Goal: Task Accomplishment & Management: Use online tool/utility

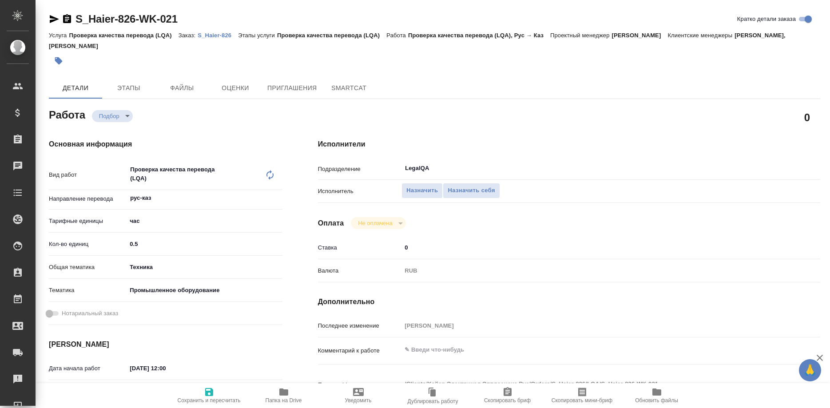
type textarea "x"
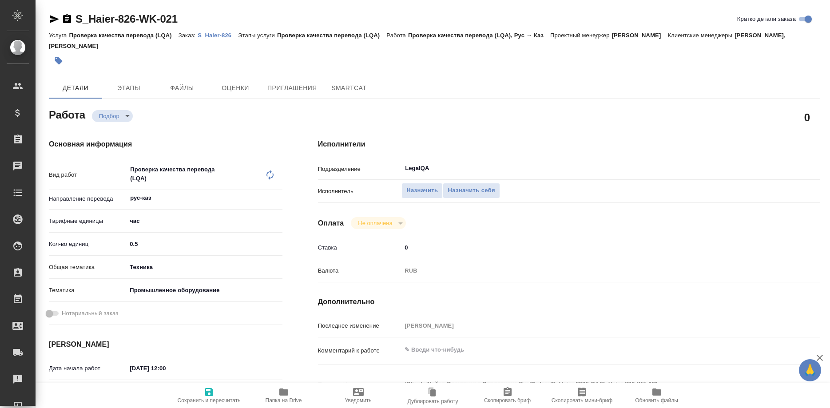
type textarea "x"
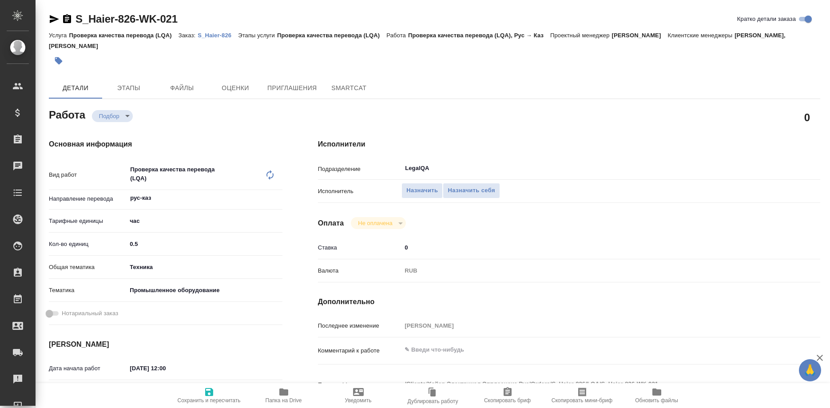
type textarea "x"
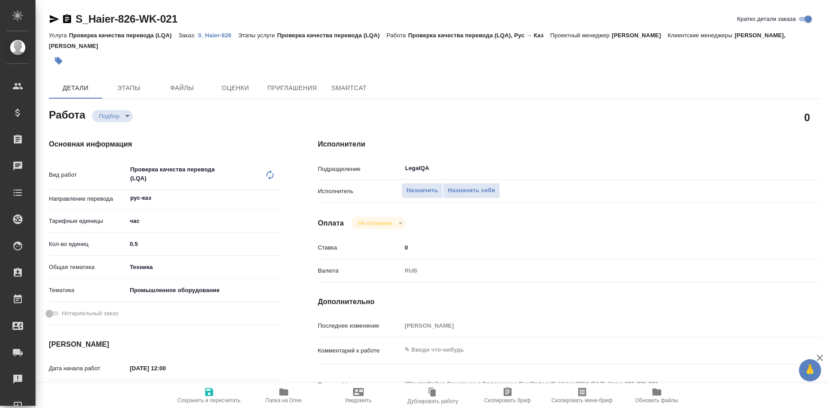
type textarea "x"
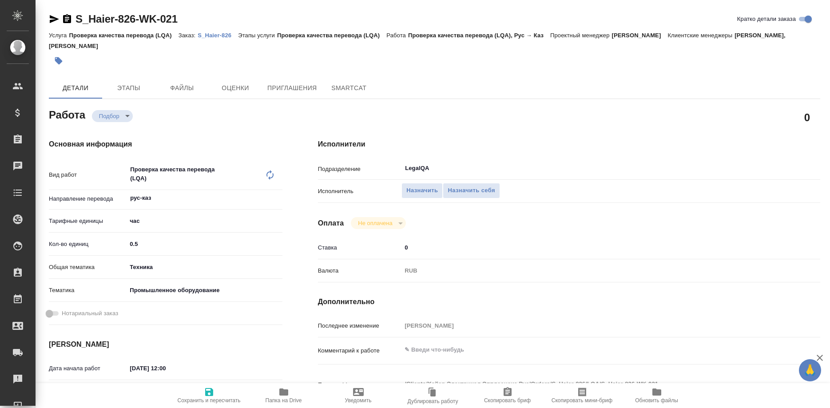
type textarea "x"
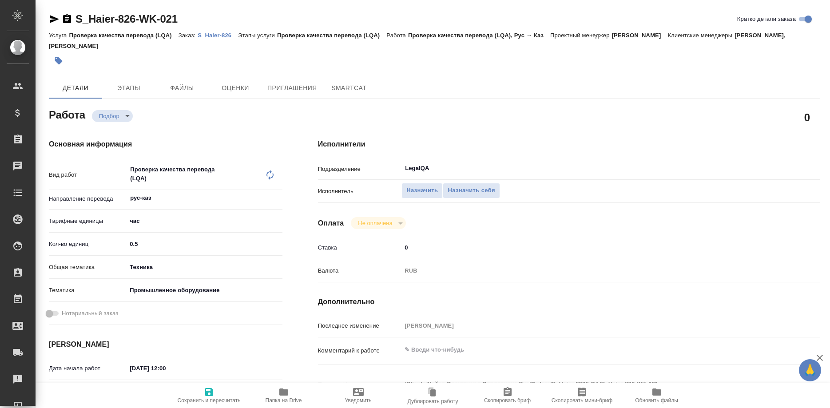
type textarea "x"
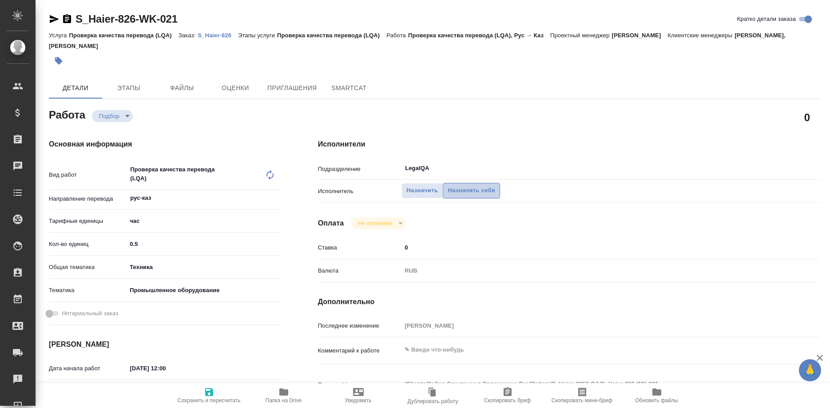
click at [462, 186] on span "Назначить себя" at bounding box center [471, 191] width 47 height 10
type textarea "x"
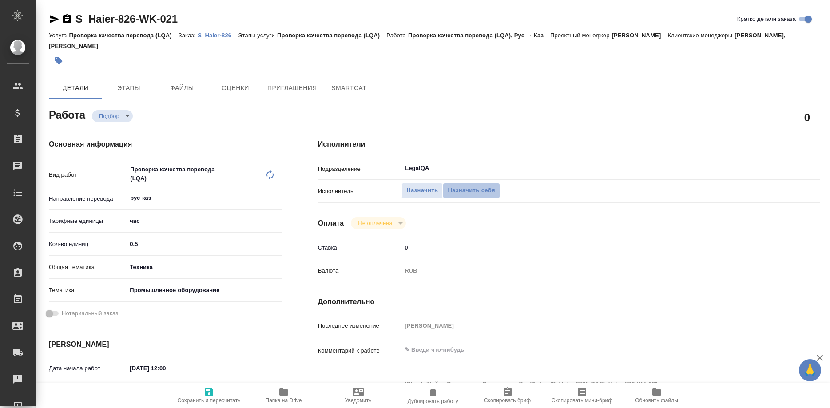
type textarea "x"
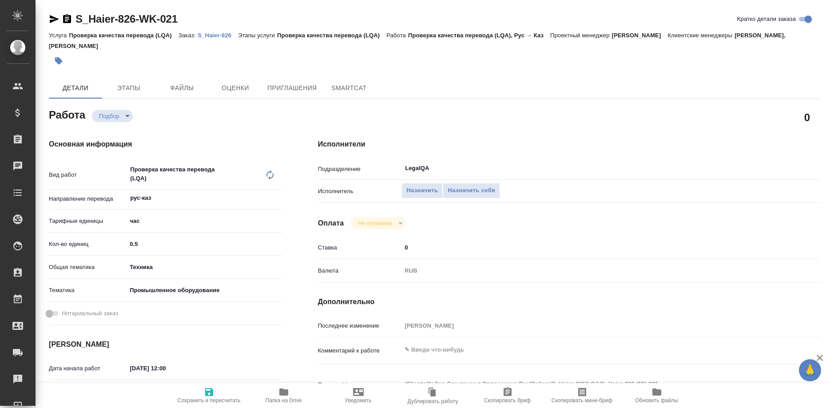
type textarea "x"
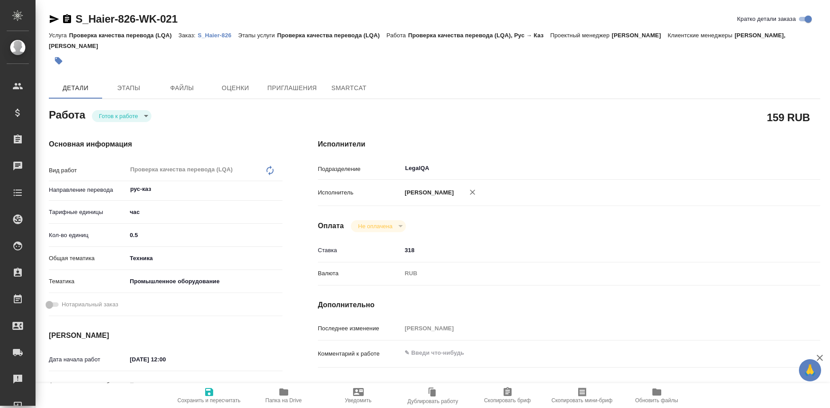
type textarea "x"
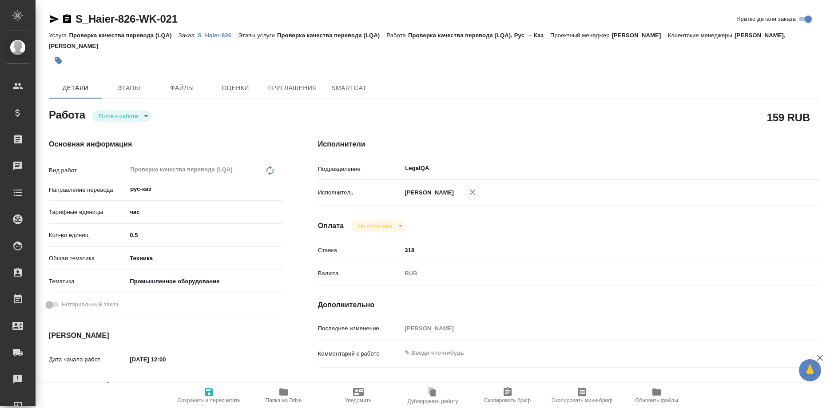
type textarea "x"
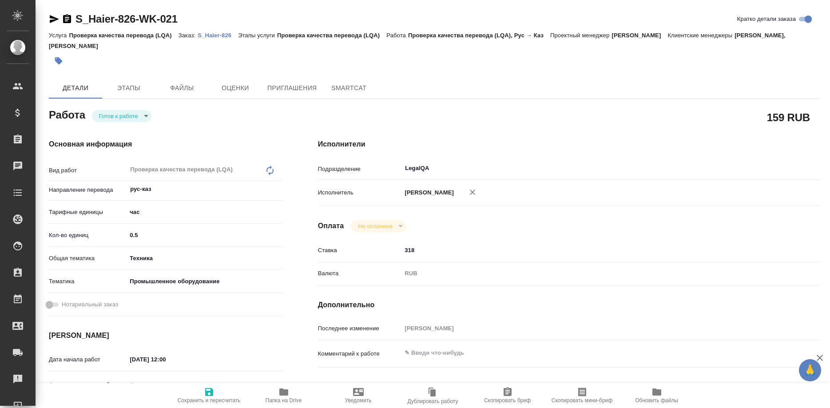
type textarea "x"
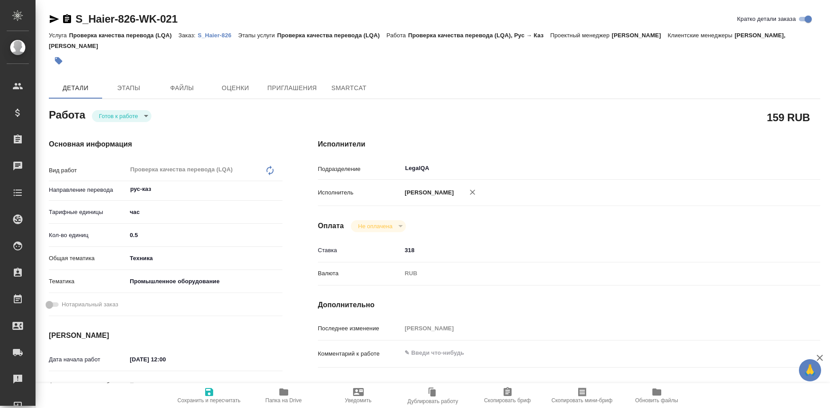
type textarea "x"
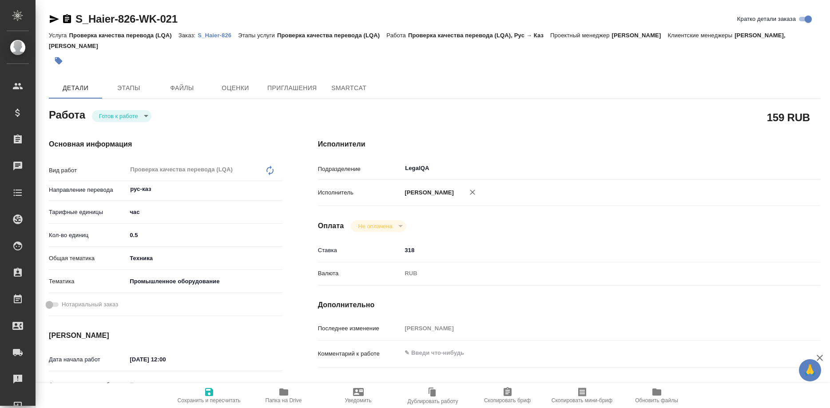
type textarea "x"
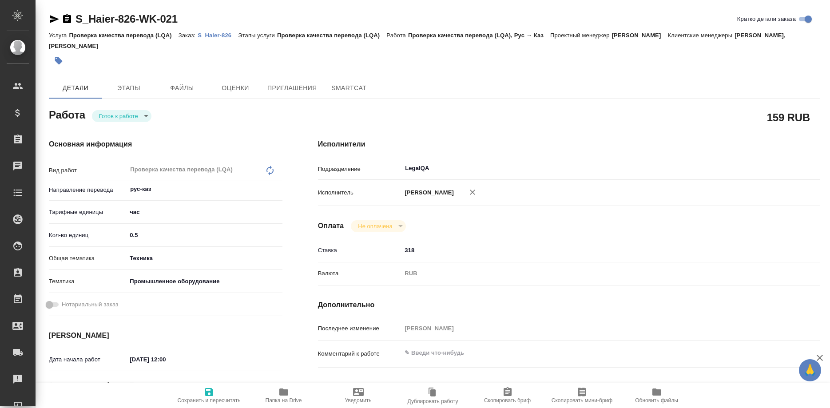
type textarea "x"
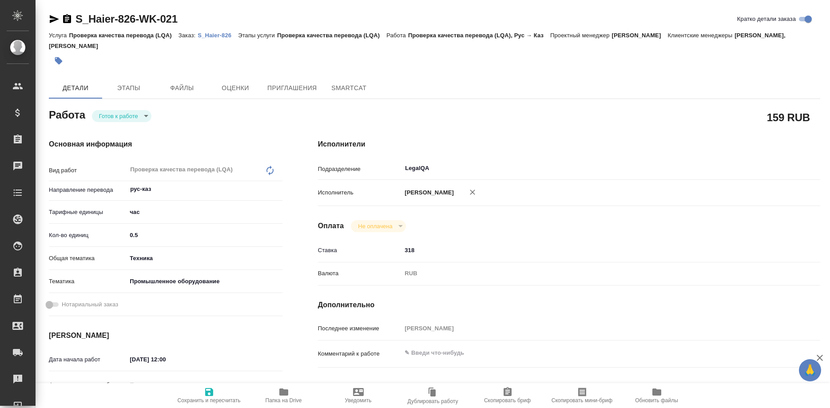
type textarea "x"
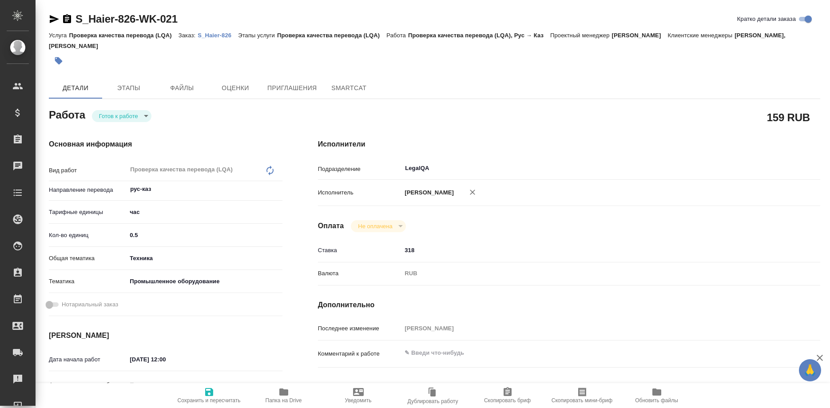
type textarea "x"
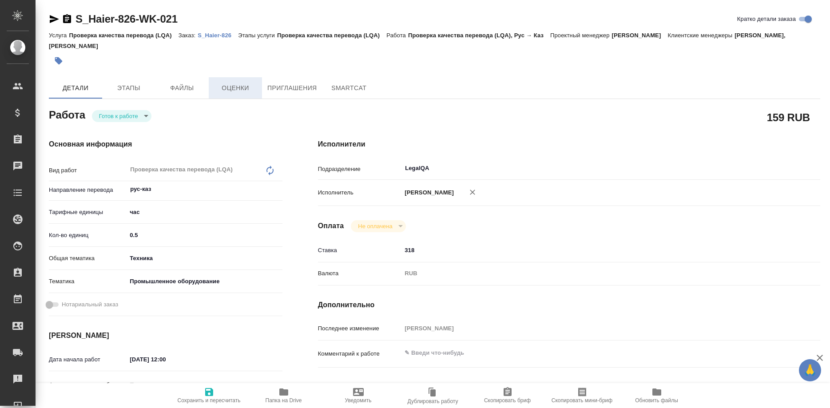
type textarea "x"
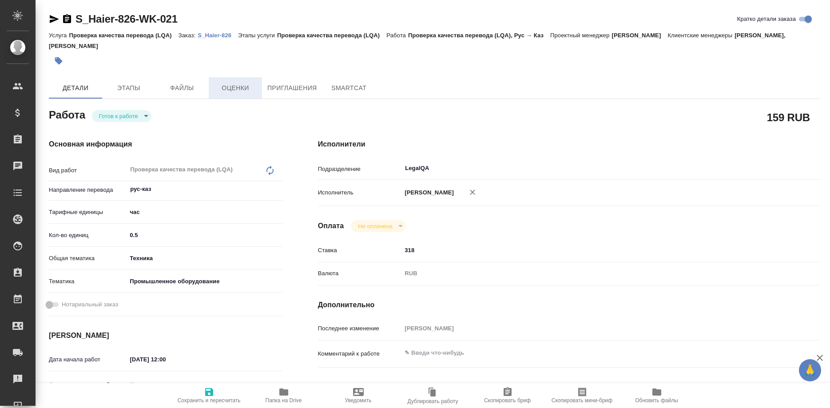
type textarea "x"
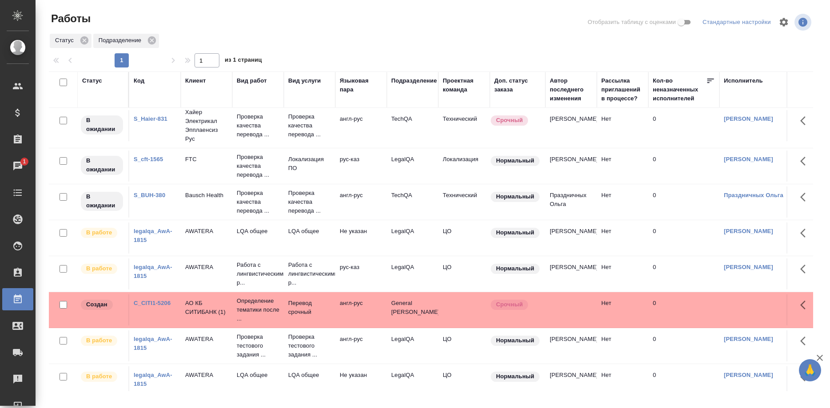
scroll to position [139, 0]
